Goal: Transaction & Acquisition: Purchase product/service

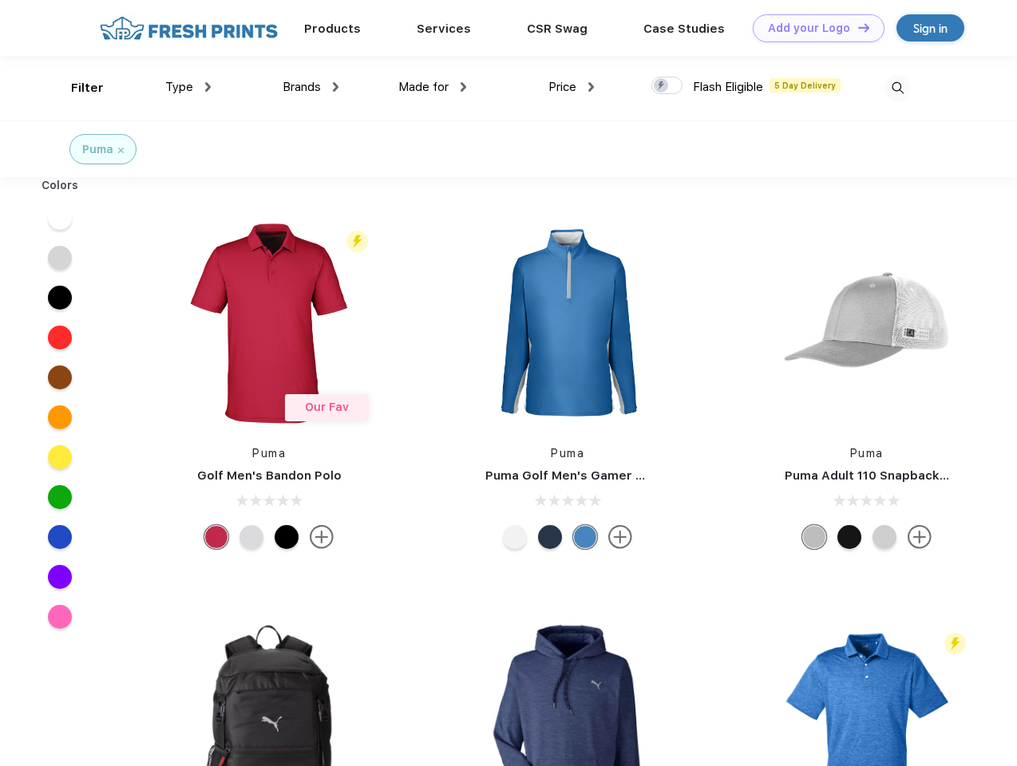
scroll to position [1, 0]
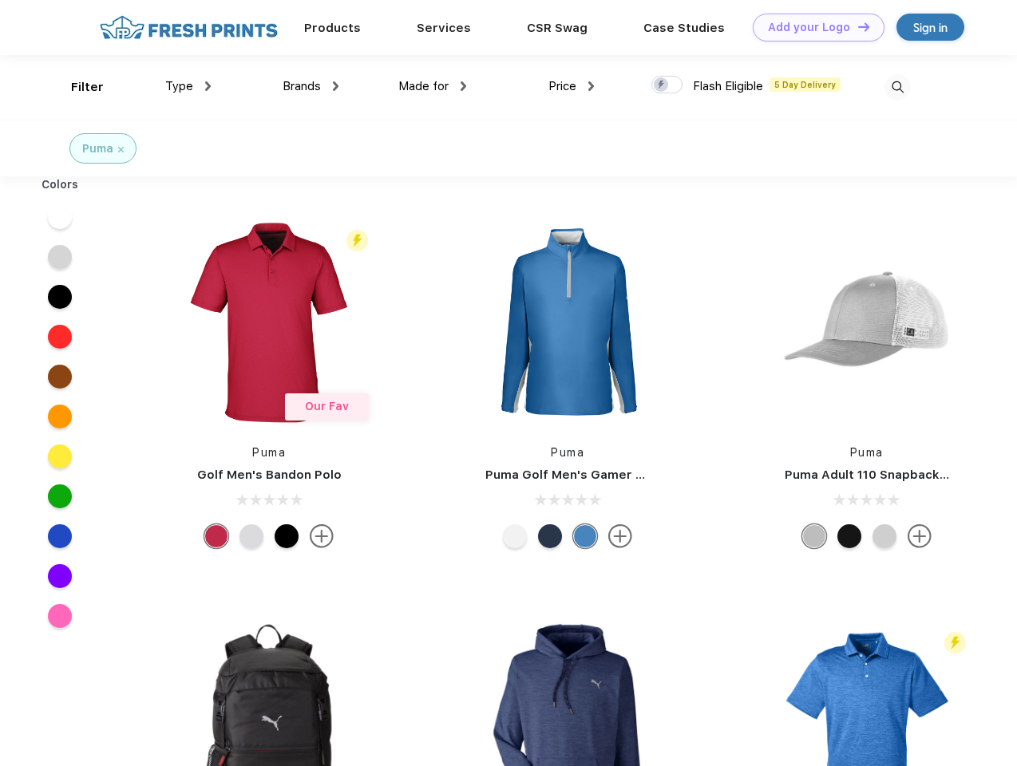
click at [813, 27] on link "Add your Logo Design Tool" at bounding box center [819, 28] width 132 height 28
click at [0, 0] on div "Design Tool" at bounding box center [0, 0] width 0 height 0
click at [857, 26] on link "Add your Logo Design Tool" at bounding box center [819, 28] width 132 height 28
click at [77, 87] on div "Filter" at bounding box center [87, 87] width 33 height 18
click at [188, 86] on span "Type" at bounding box center [179, 86] width 28 height 14
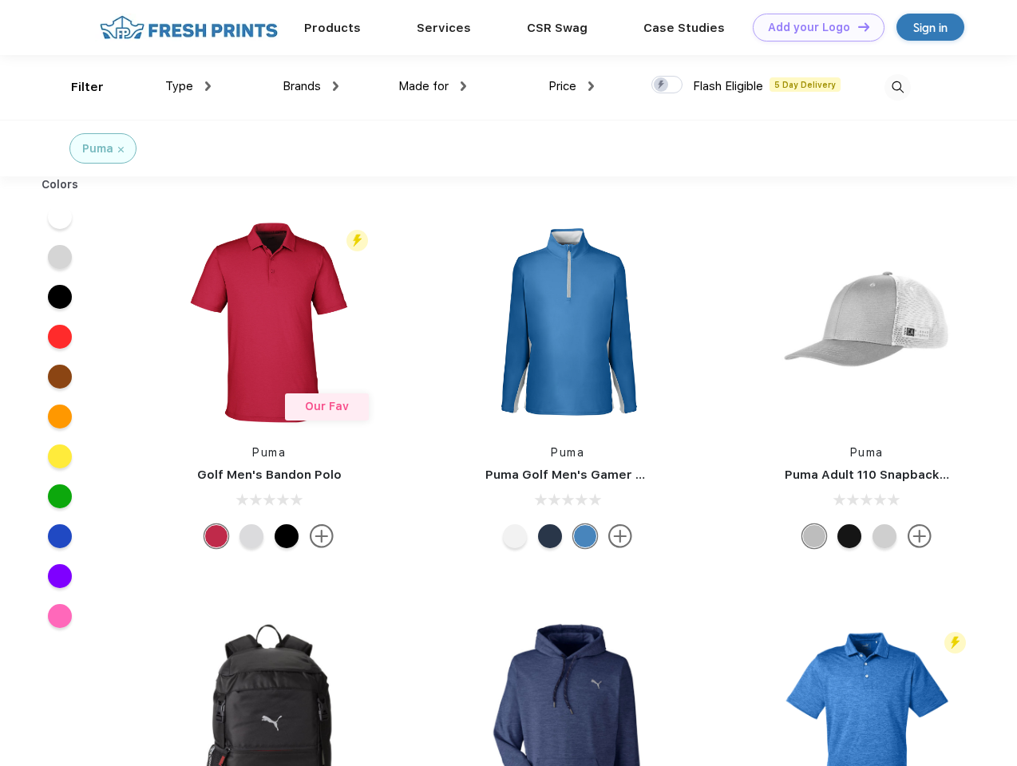
click at [311, 86] on span "Brands" at bounding box center [302, 86] width 38 height 14
click at [433, 86] on span "Made for" at bounding box center [423, 86] width 50 height 14
click at [572, 86] on span "Price" at bounding box center [562, 86] width 28 height 14
click at [667, 85] on div at bounding box center [666, 85] width 31 height 18
click at [662, 85] on input "checkbox" at bounding box center [656, 80] width 10 height 10
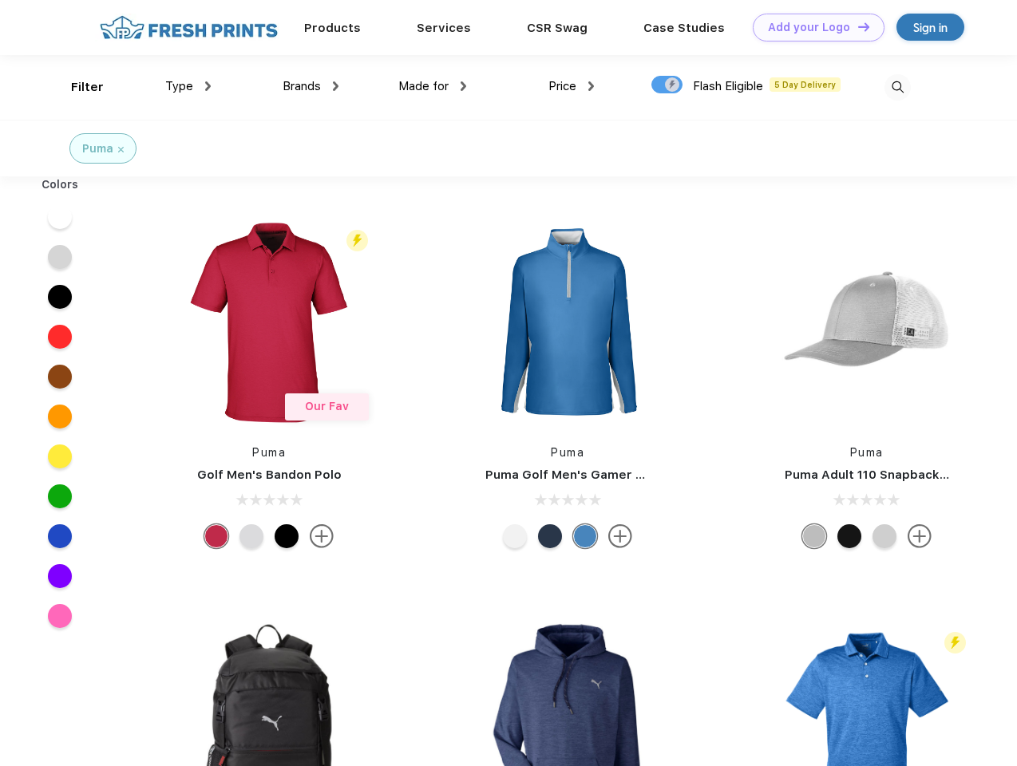
click at [897, 87] on img at bounding box center [898, 87] width 26 height 26
